Goal: Transaction & Acquisition: Purchase product/service

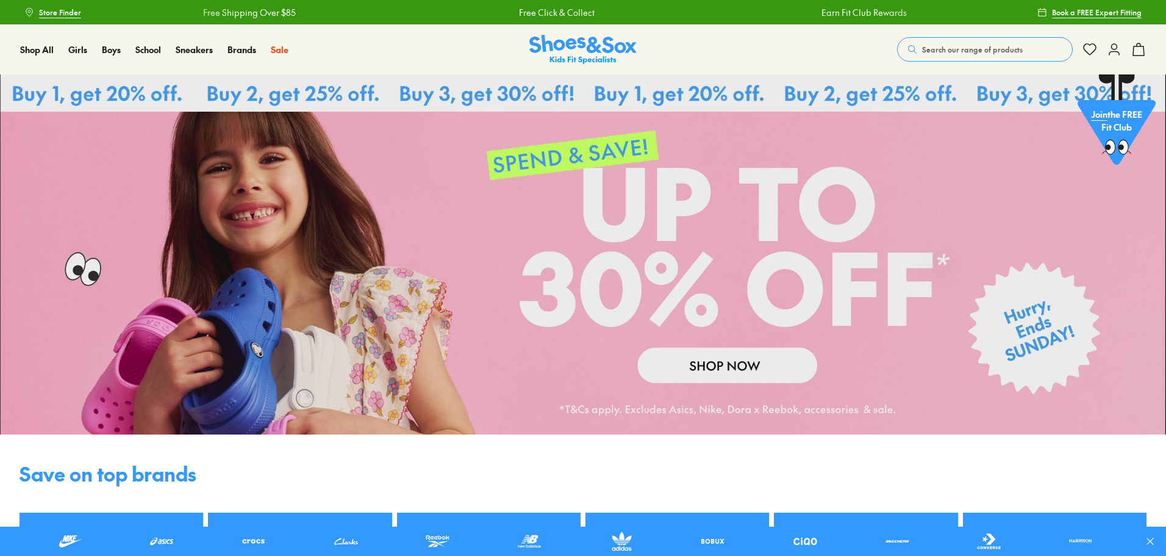
click at [932, 45] on span "Search our range of products" at bounding box center [972, 49] width 101 height 11
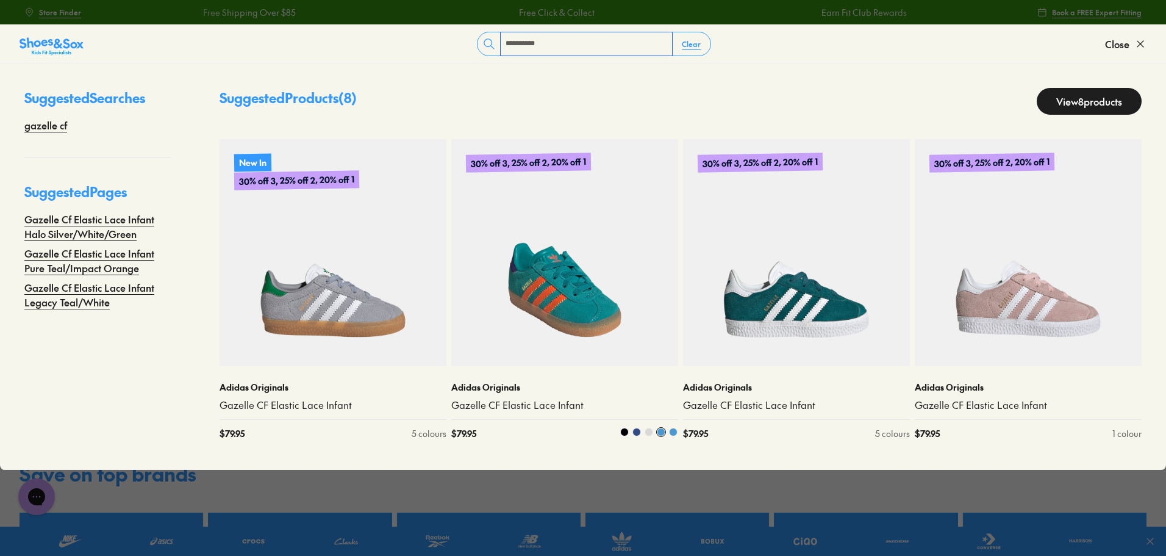
type input "**********"
click at [501, 372] on div "Adidas Originals Gazelle CF Elastic Lace Infant $ 79.95 5 colours" at bounding box center [564, 410] width 227 height 88
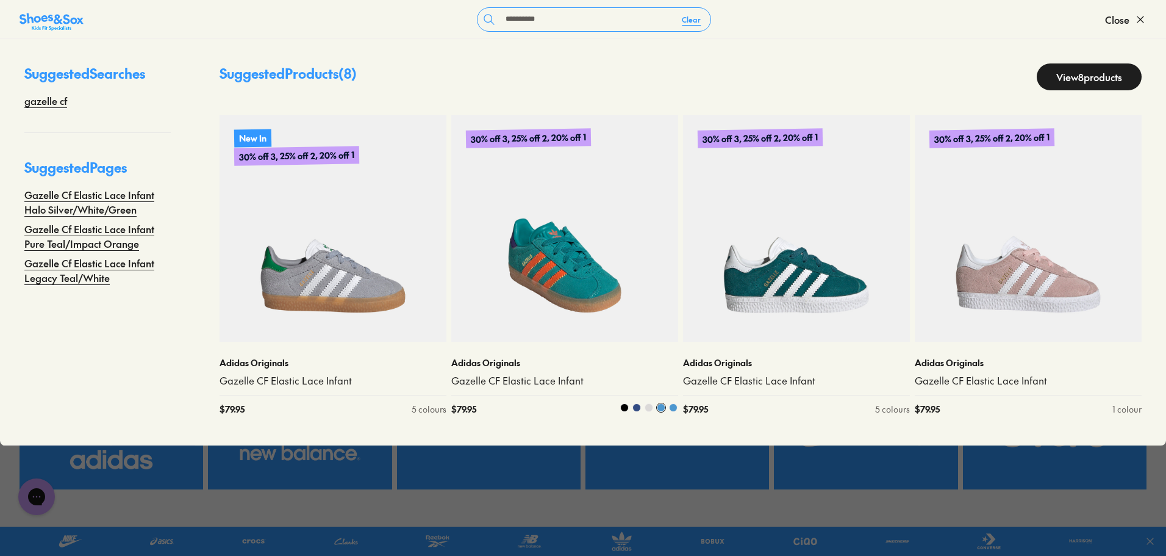
scroll to position [122, 0]
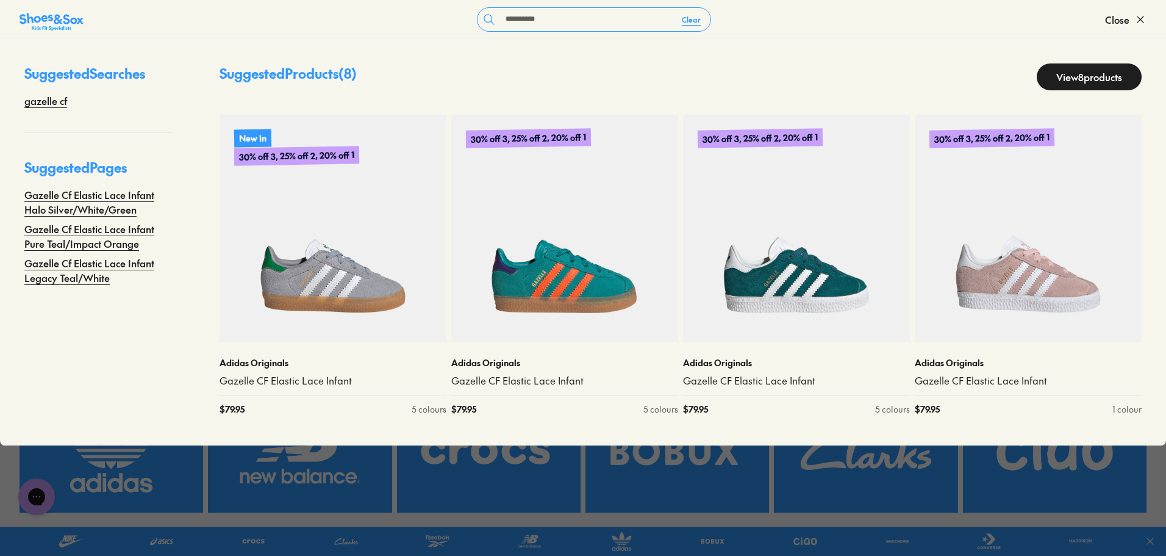
click at [1101, 68] on link "View 8 products" at bounding box center [1089, 76] width 105 height 27
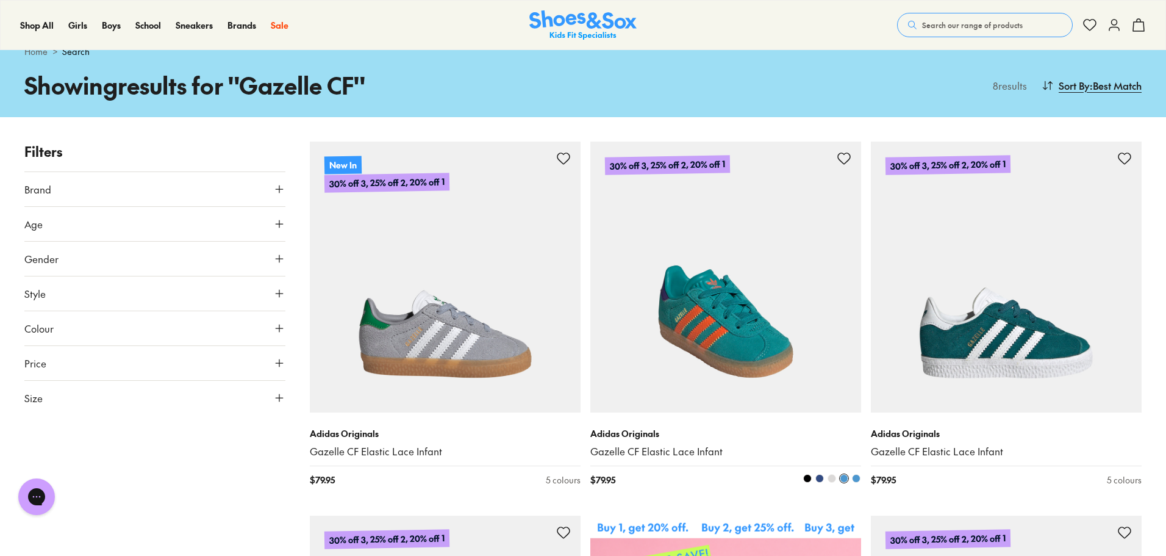
scroll to position [61, 0]
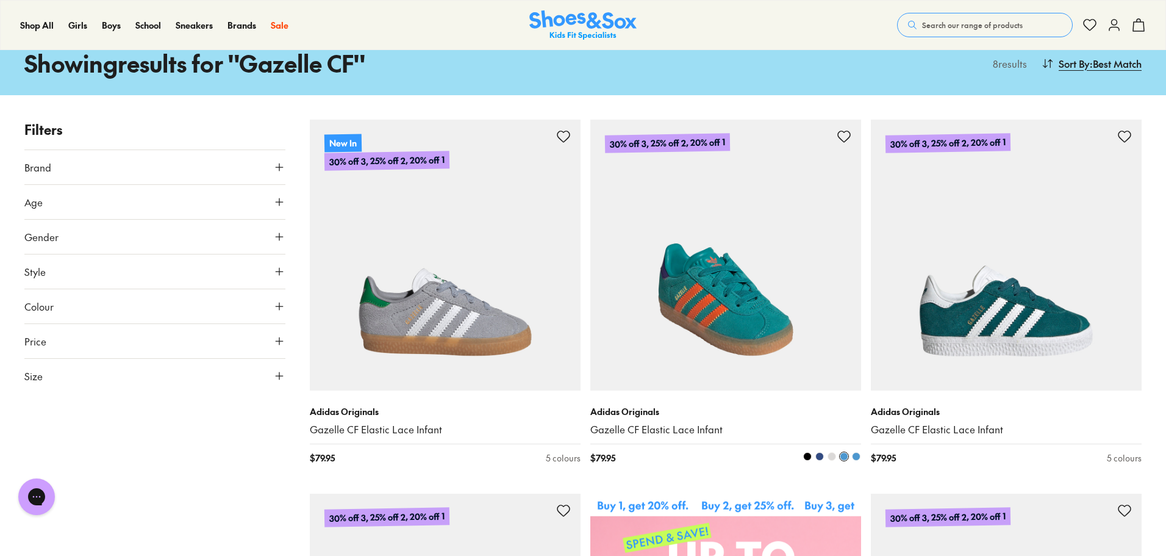
click at [639, 410] on p "Adidas Originals" at bounding box center [725, 411] width 271 height 13
click at [634, 417] on p "Adidas Originals" at bounding box center [725, 411] width 271 height 13
click at [642, 409] on p "Adidas Originals" at bounding box center [725, 411] width 271 height 13
click at [751, 337] on img at bounding box center [725, 255] width 271 height 271
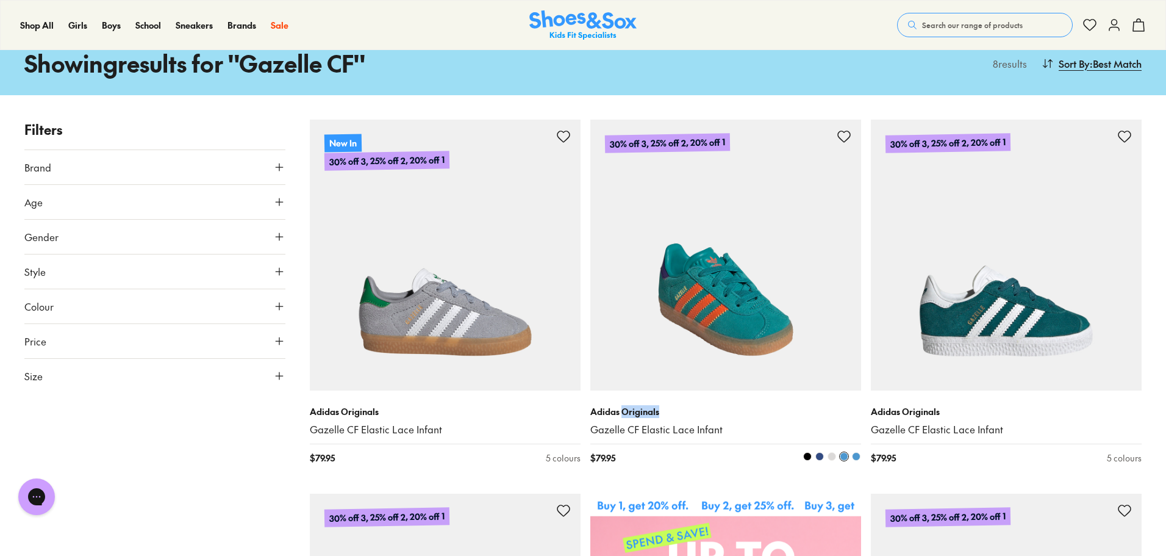
click at [748, 335] on img at bounding box center [725, 255] width 271 height 271
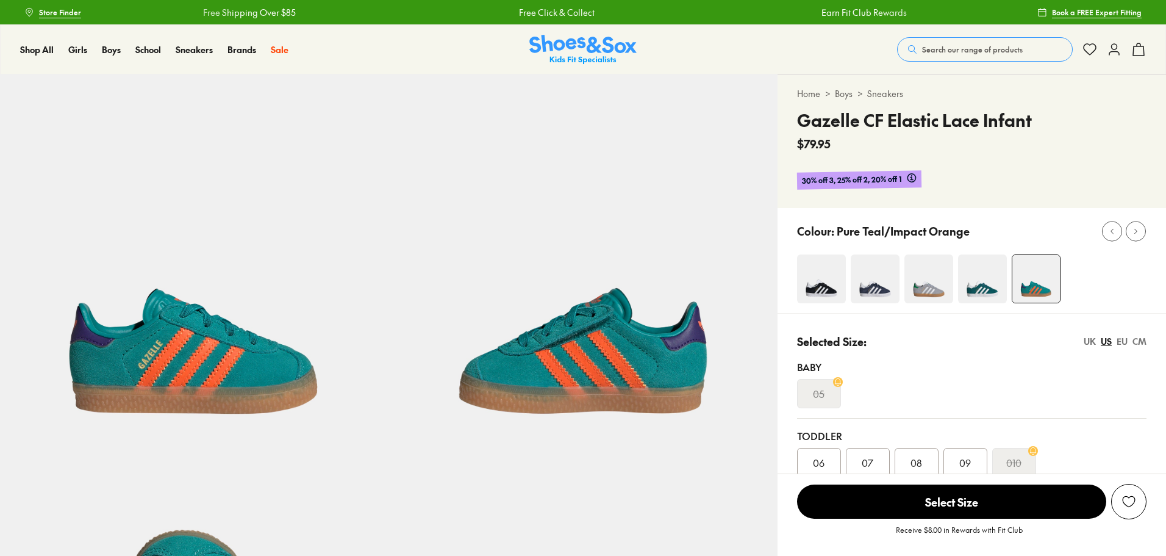
select select "*"
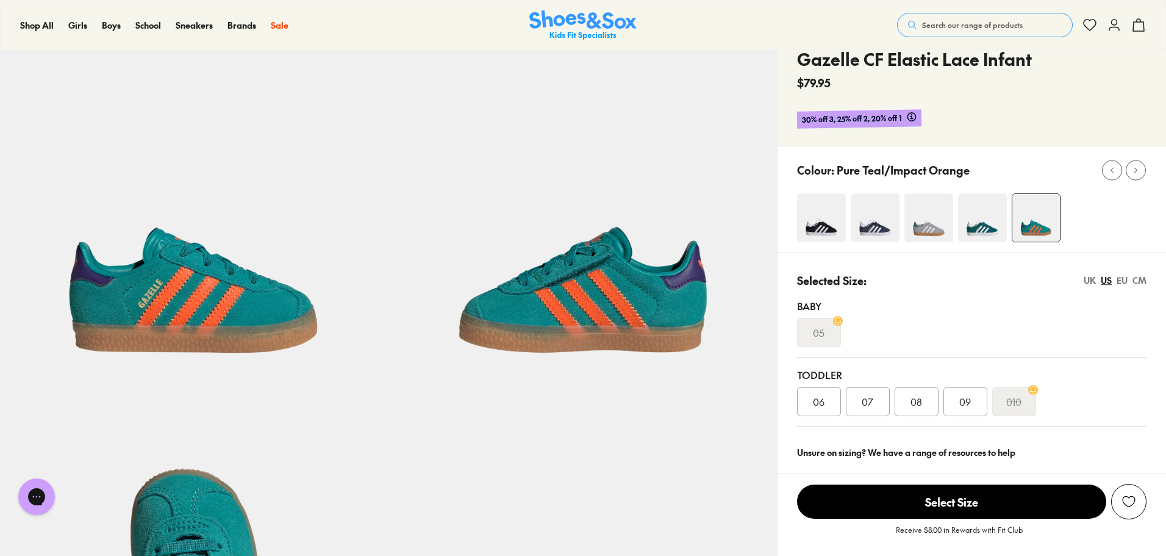
click at [870, 396] on span "07" at bounding box center [868, 401] width 12 height 15
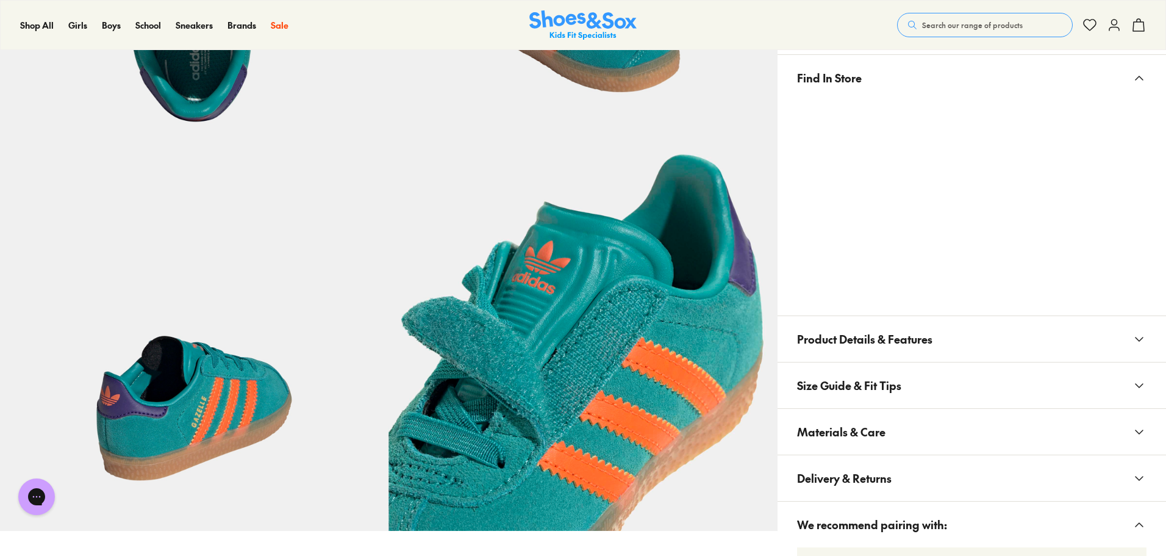
scroll to position [732, 0]
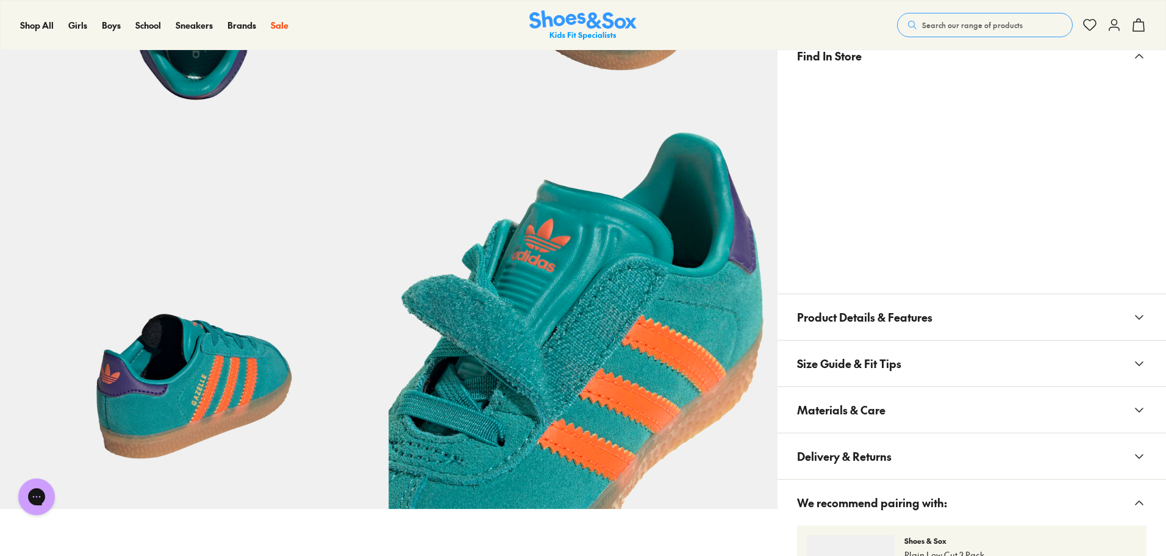
click at [1051, 407] on button "Materials & Care" at bounding box center [972, 410] width 388 height 46
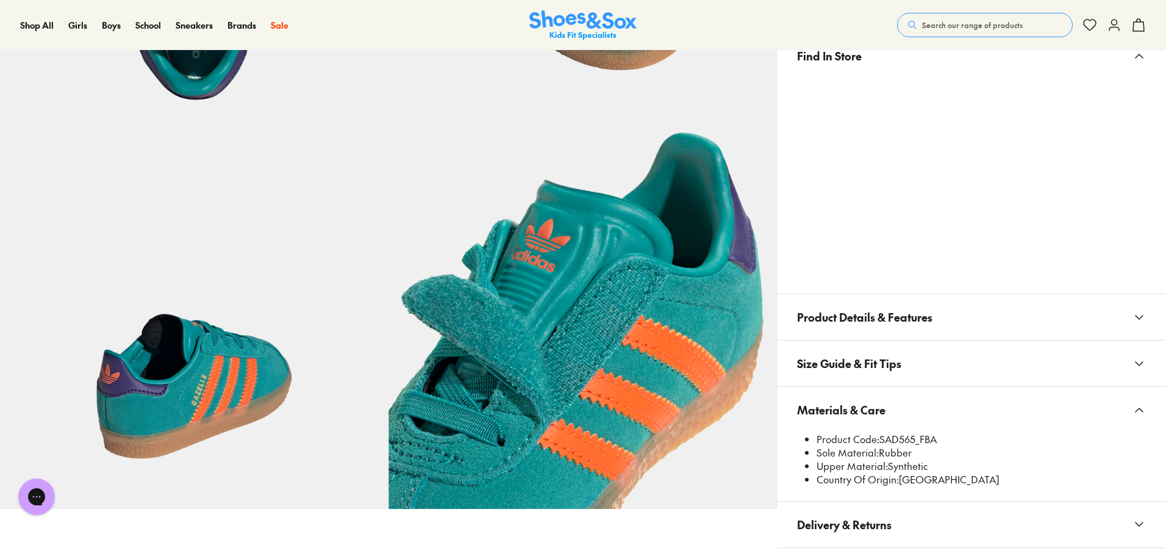
drag, startPoint x: 882, startPoint y: 437, endPoint x: 957, endPoint y: 440, distance: 75.1
click at [957, 440] on li "Product Code: SAD565_FBA" at bounding box center [982, 438] width 330 height 13
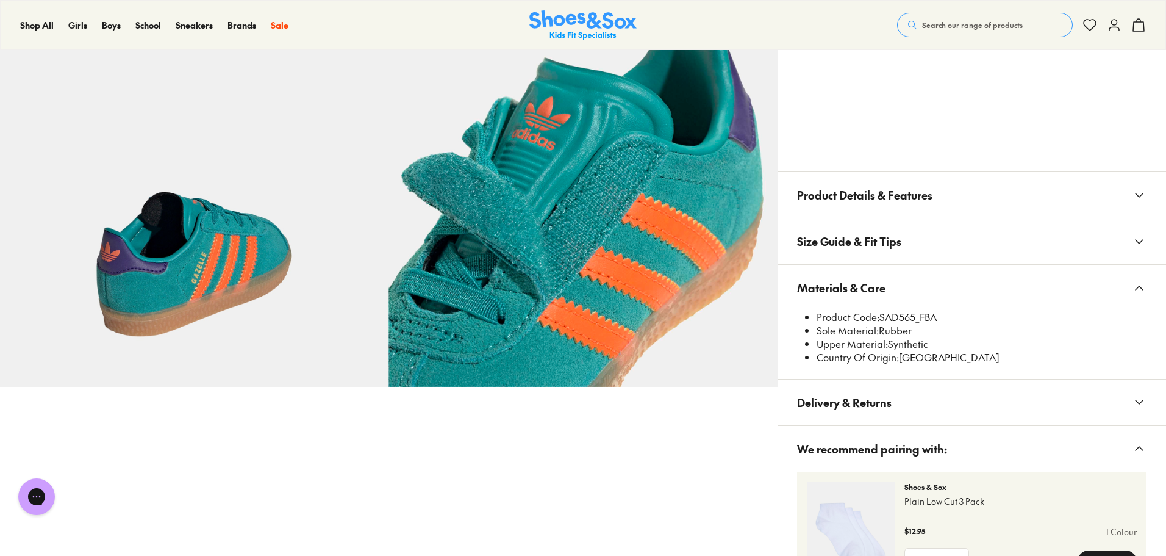
scroll to position [793, 0]
